Goal: Task Accomplishment & Management: Manage account settings

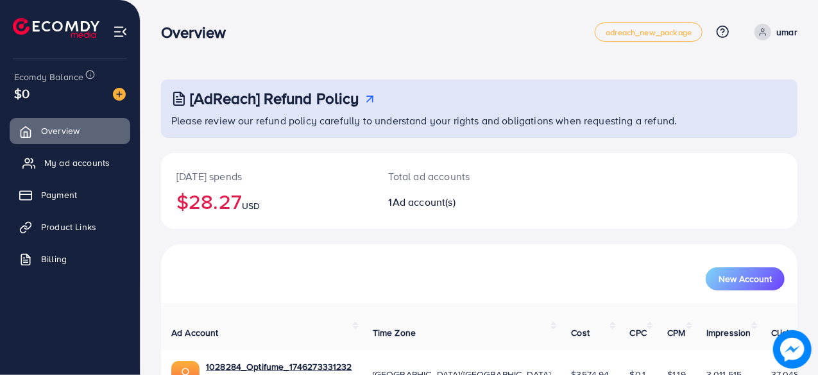
click at [47, 166] on span "My ad accounts" at bounding box center [76, 163] width 65 height 13
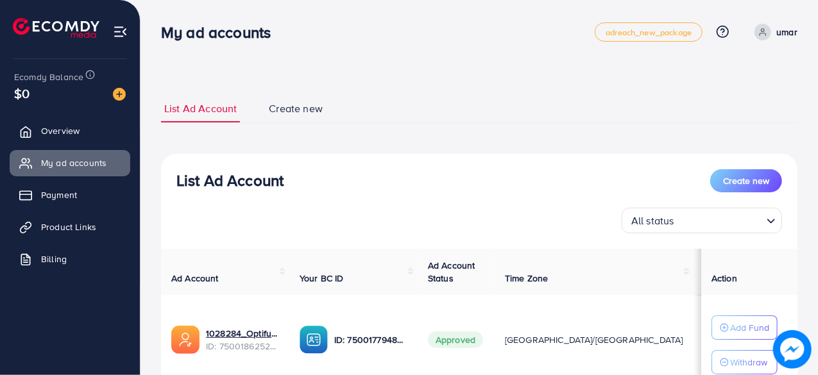
scroll to position [101, 0]
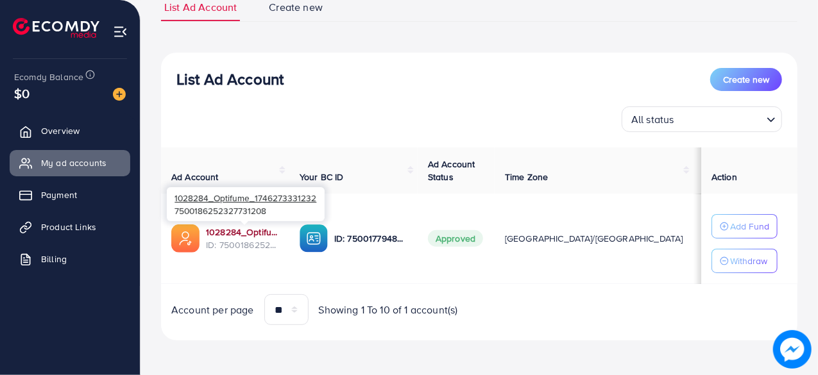
click at [232, 230] on link "1028284_Optifume_1746273331232" at bounding box center [242, 232] width 73 height 13
